Goal: Information Seeking & Learning: Learn about a topic

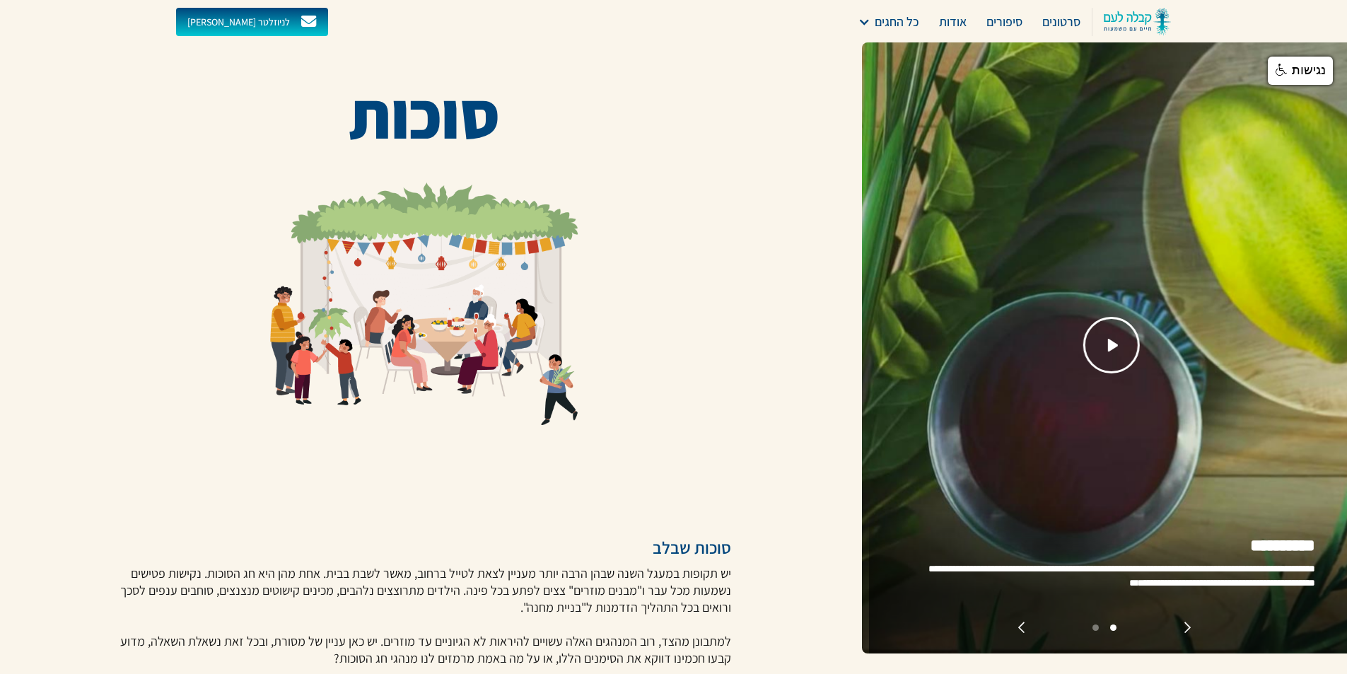
click at [455, 286] on img at bounding box center [424, 303] width 345 height 243
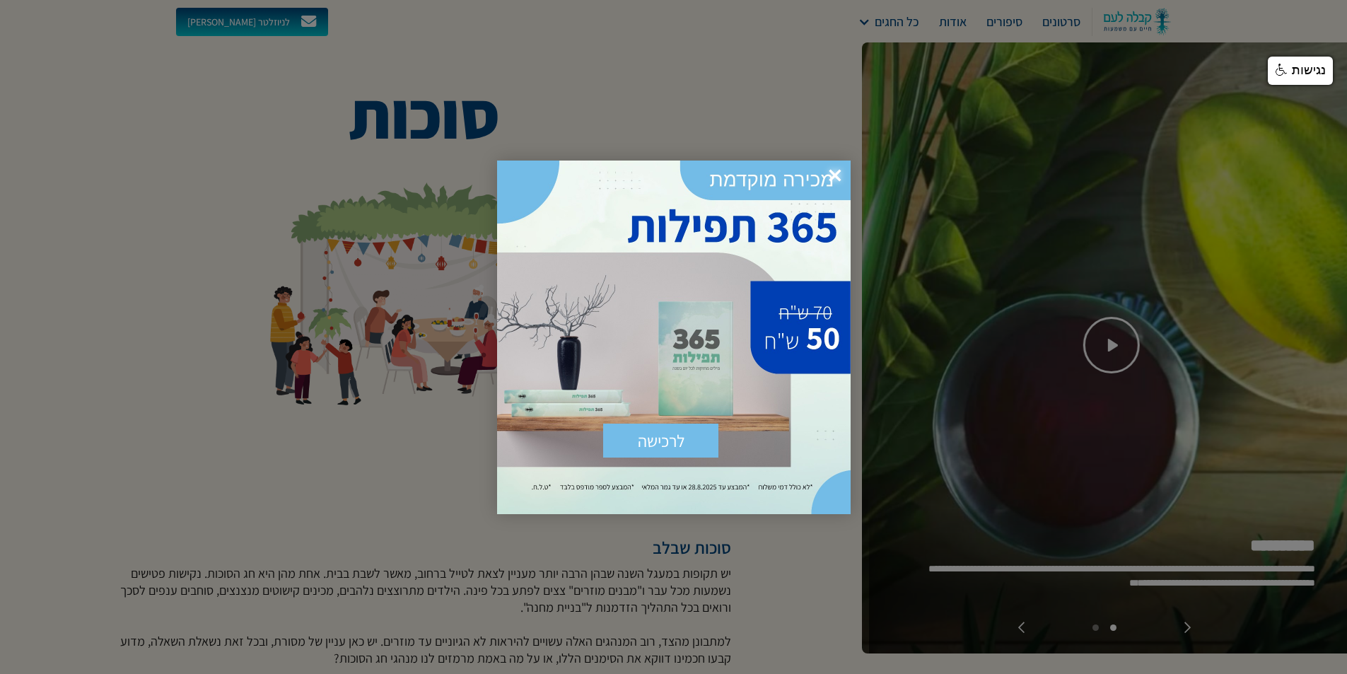
click at [836, 173] on span "×" at bounding box center [834, 175] width 31 height 31
